Goal: Task Accomplishment & Management: Use online tool/utility

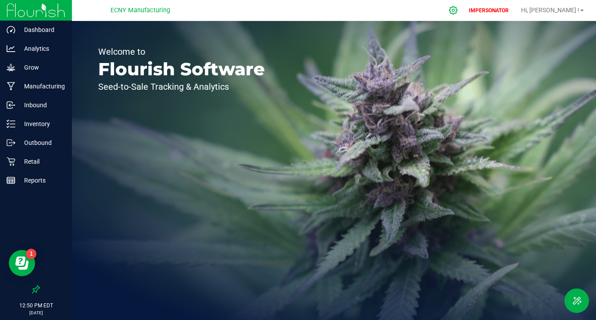
click at [458, 6] on icon at bounding box center [452, 10] width 9 height 9
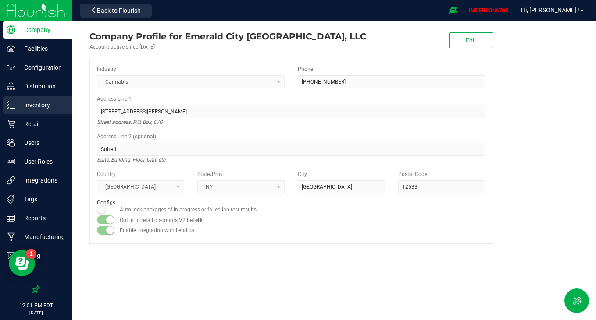
click at [30, 114] on div "Inventory" at bounding box center [37, 105] width 69 height 18
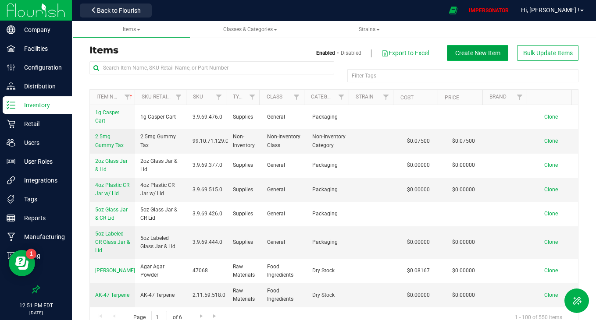
click at [480, 50] on span "Create New Item" at bounding box center [477, 53] width 45 height 7
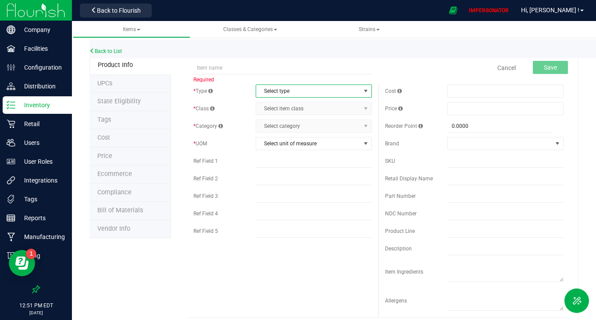
click at [271, 89] on span "Select type" at bounding box center [308, 91] width 104 height 12
click at [270, 104] on li "Cannabis" at bounding box center [311, 105] width 114 height 13
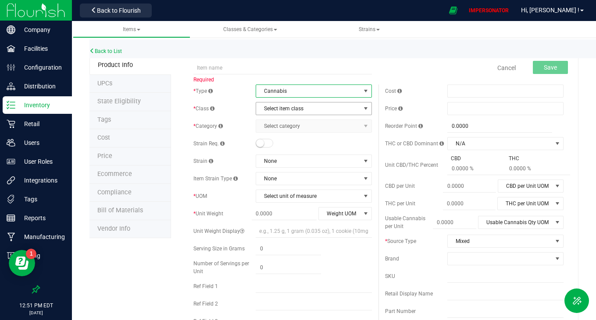
click at [275, 108] on span "Select item class" at bounding box center [308, 109] width 104 height 12
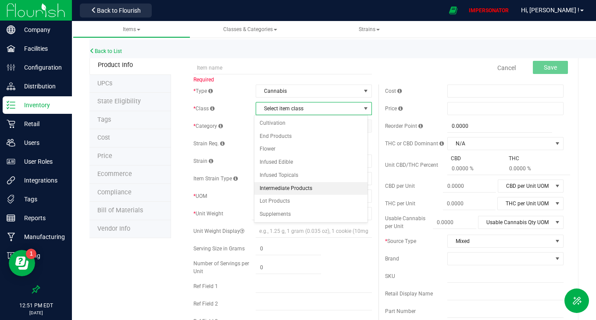
click at [288, 187] on li "Intermediate Products" at bounding box center [311, 188] width 114 height 13
click at [304, 128] on span "Select category" at bounding box center [308, 126] width 104 height 12
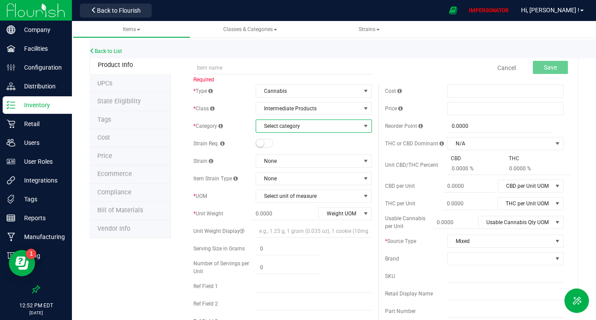
click at [317, 120] on span "Select category" at bounding box center [308, 126] width 104 height 12
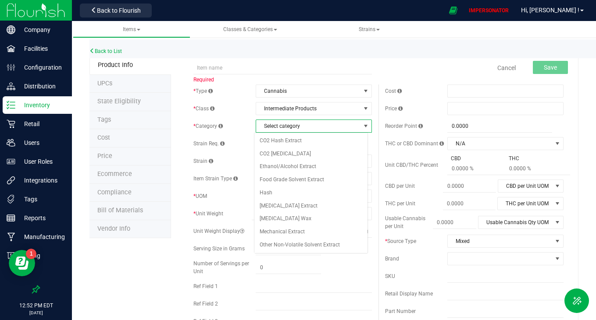
click at [317, 130] on span "Select category" at bounding box center [308, 126] width 104 height 12
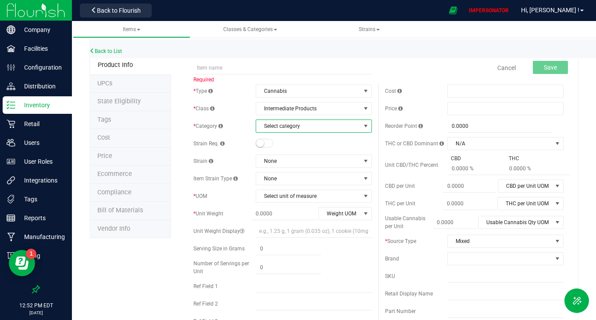
click at [318, 126] on span "Select category" at bounding box center [308, 126] width 104 height 12
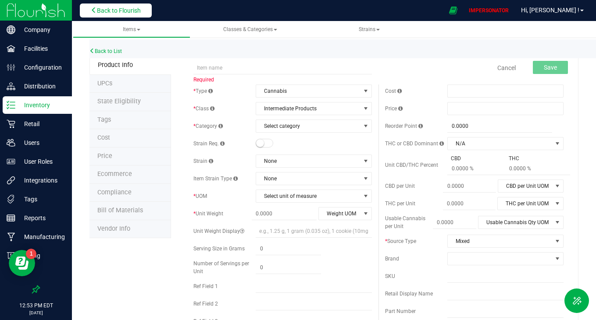
click at [137, 15] on button "Back to Flourish" at bounding box center [116, 11] width 72 height 14
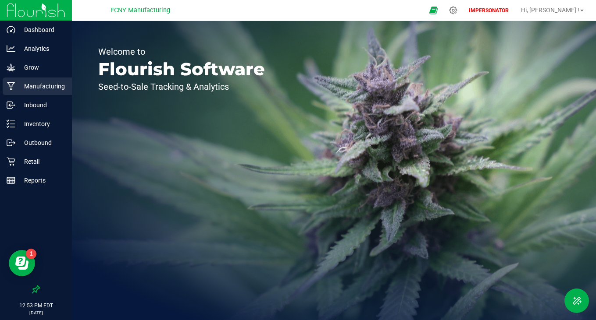
click at [36, 93] on div "Manufacturing" at bounding box center [37, 87] width 69 height 18
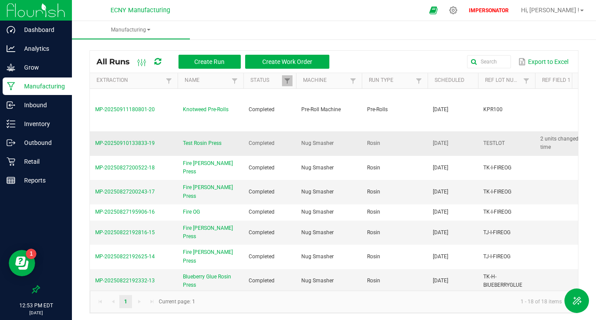
click at [197, 142] on span "Test Rosin Press" at bounding box center [202, 143] width 39 height 8
